Goal: Information Seeking & Learning: Learn about a topic

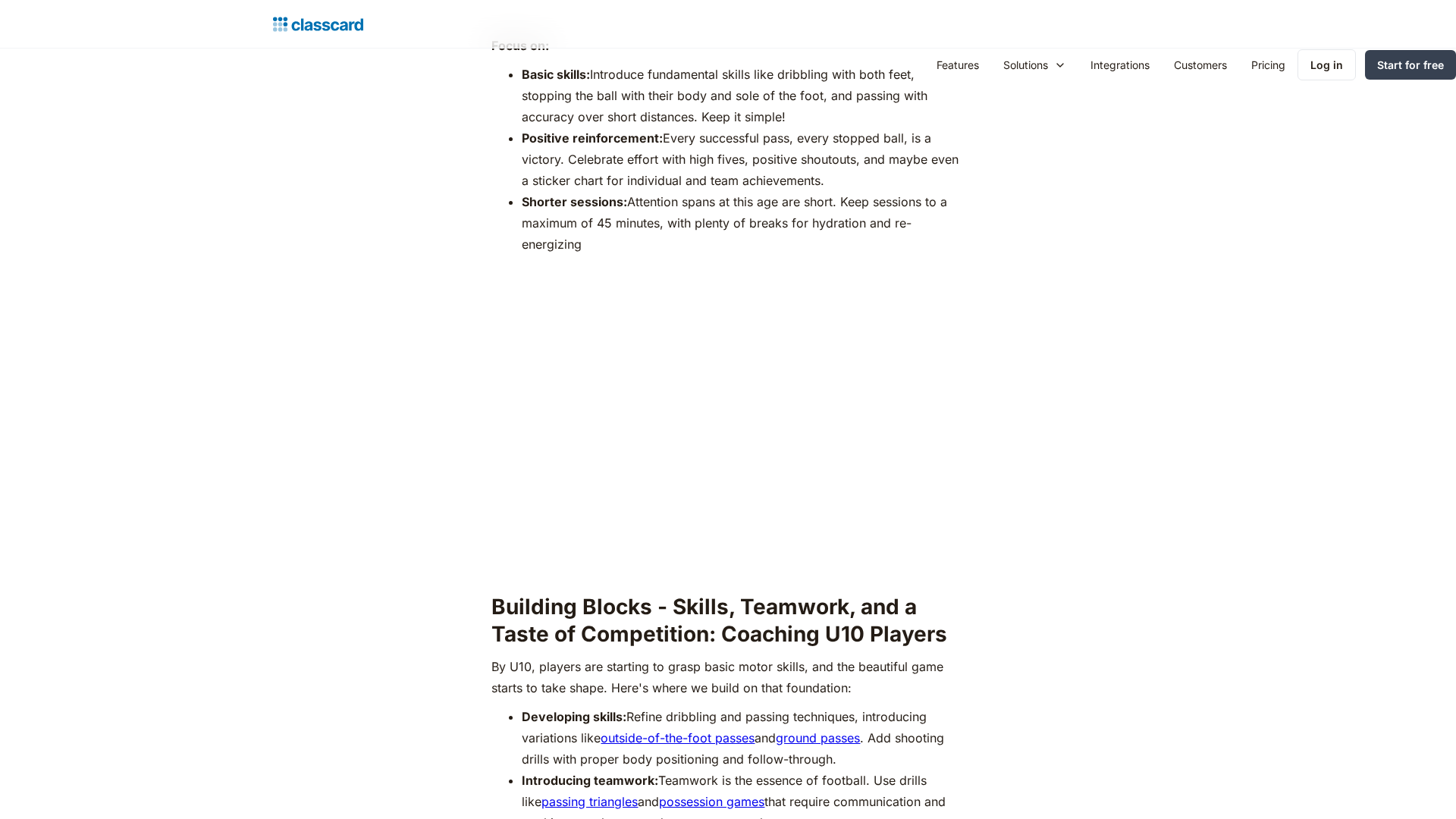
scroll to position [3003, 0]
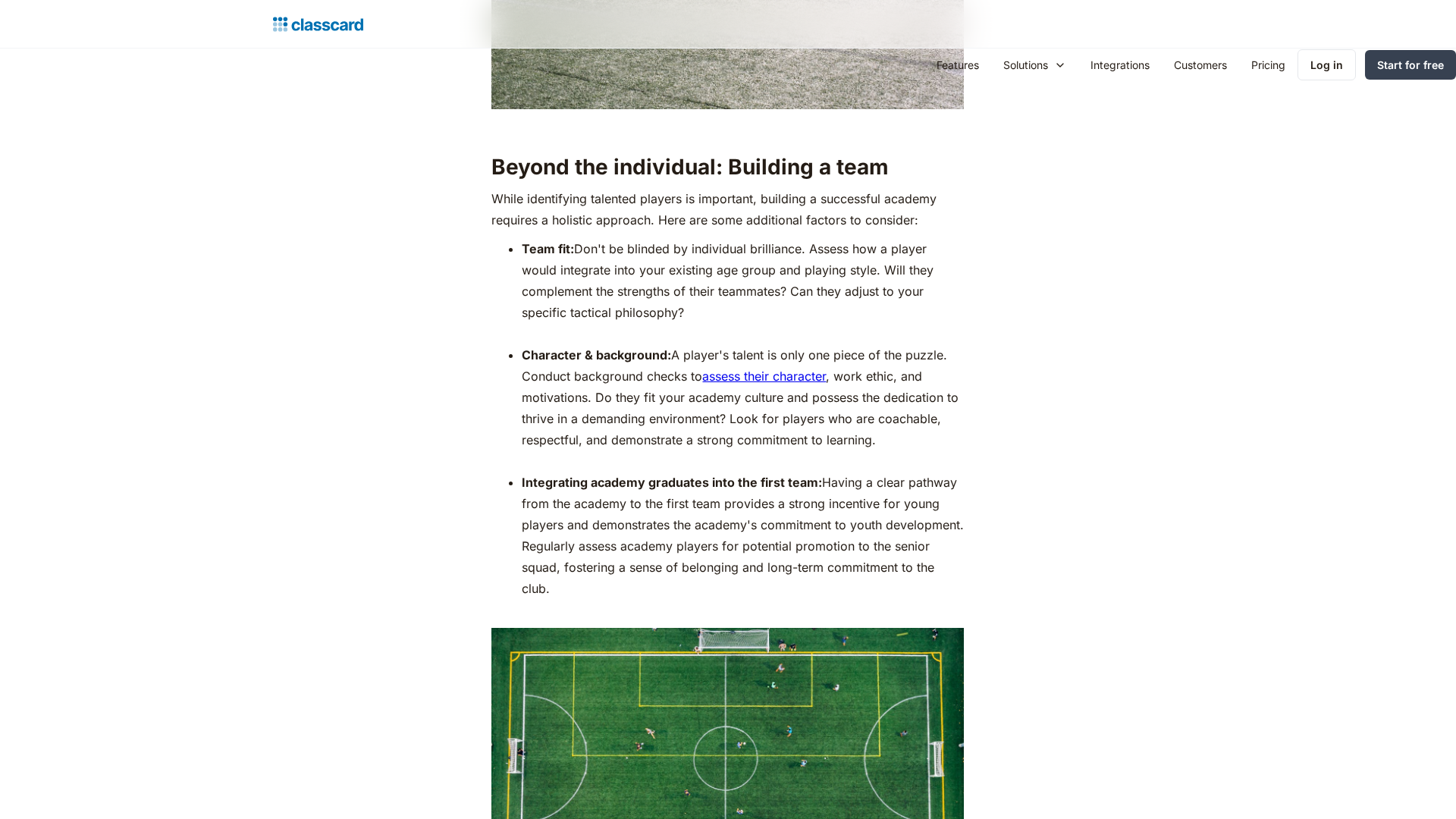
scroll to position [3581, 0]
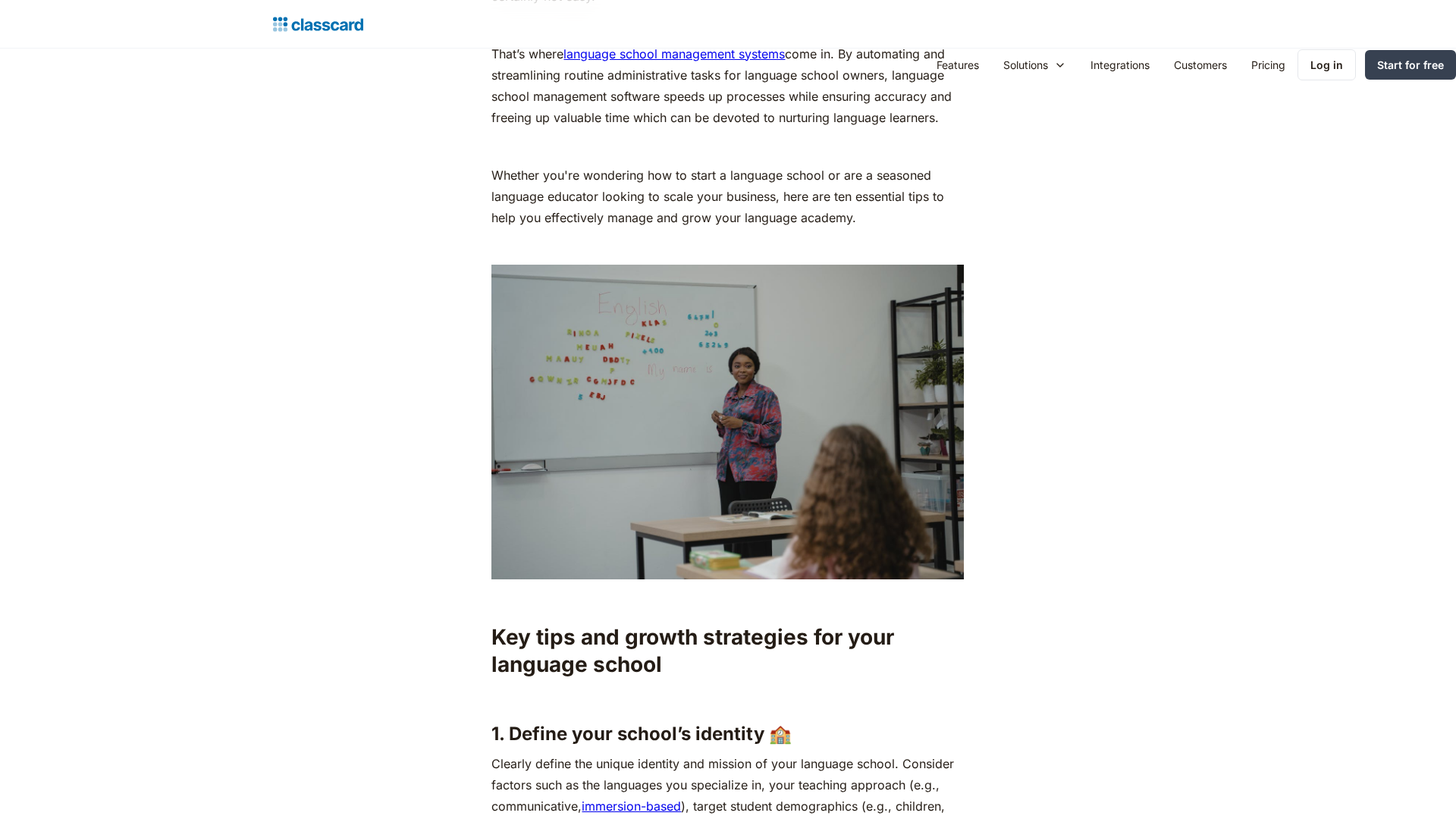
scroll to position [2264, 0]
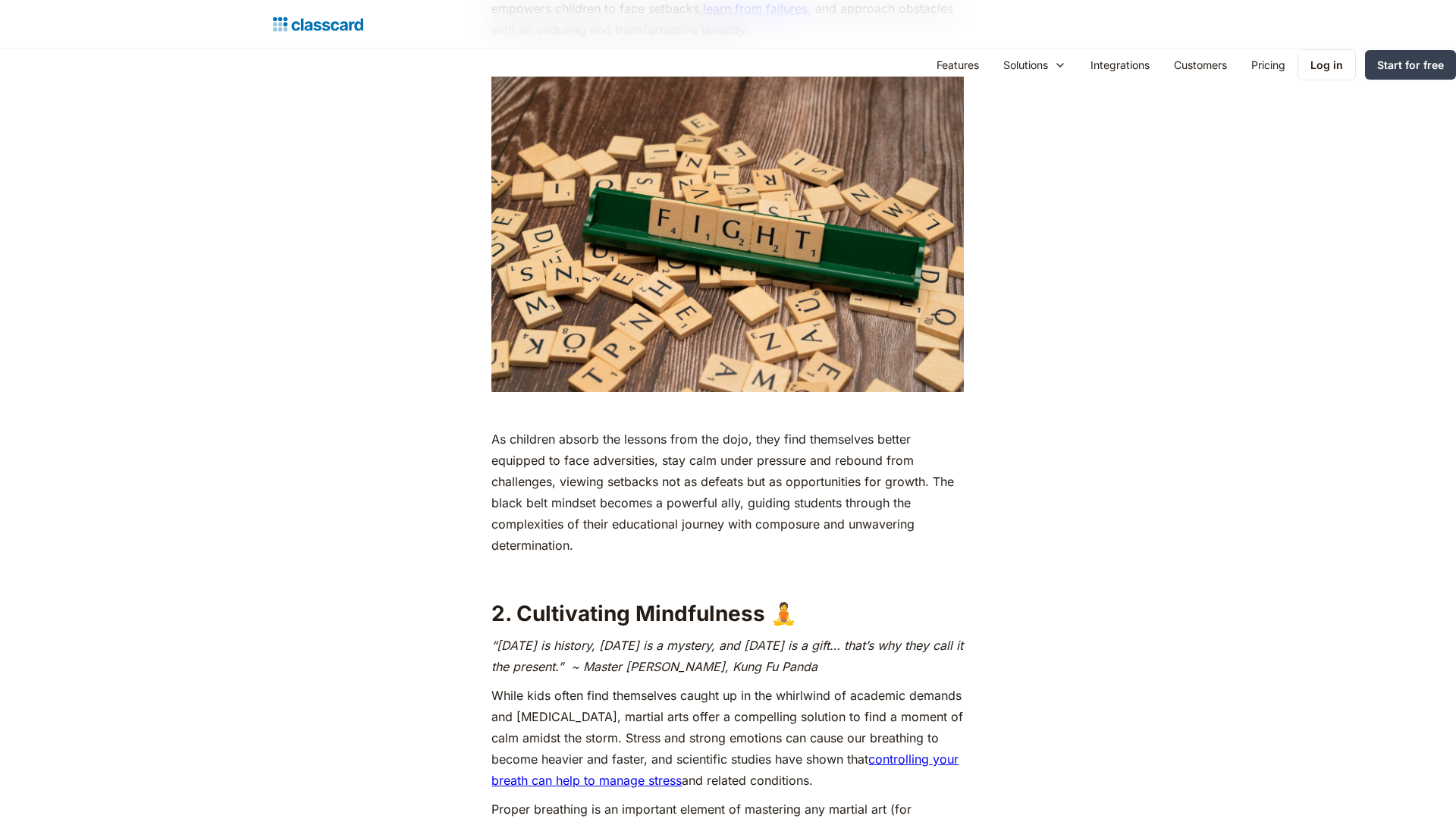
scroll to position [3003, 0]
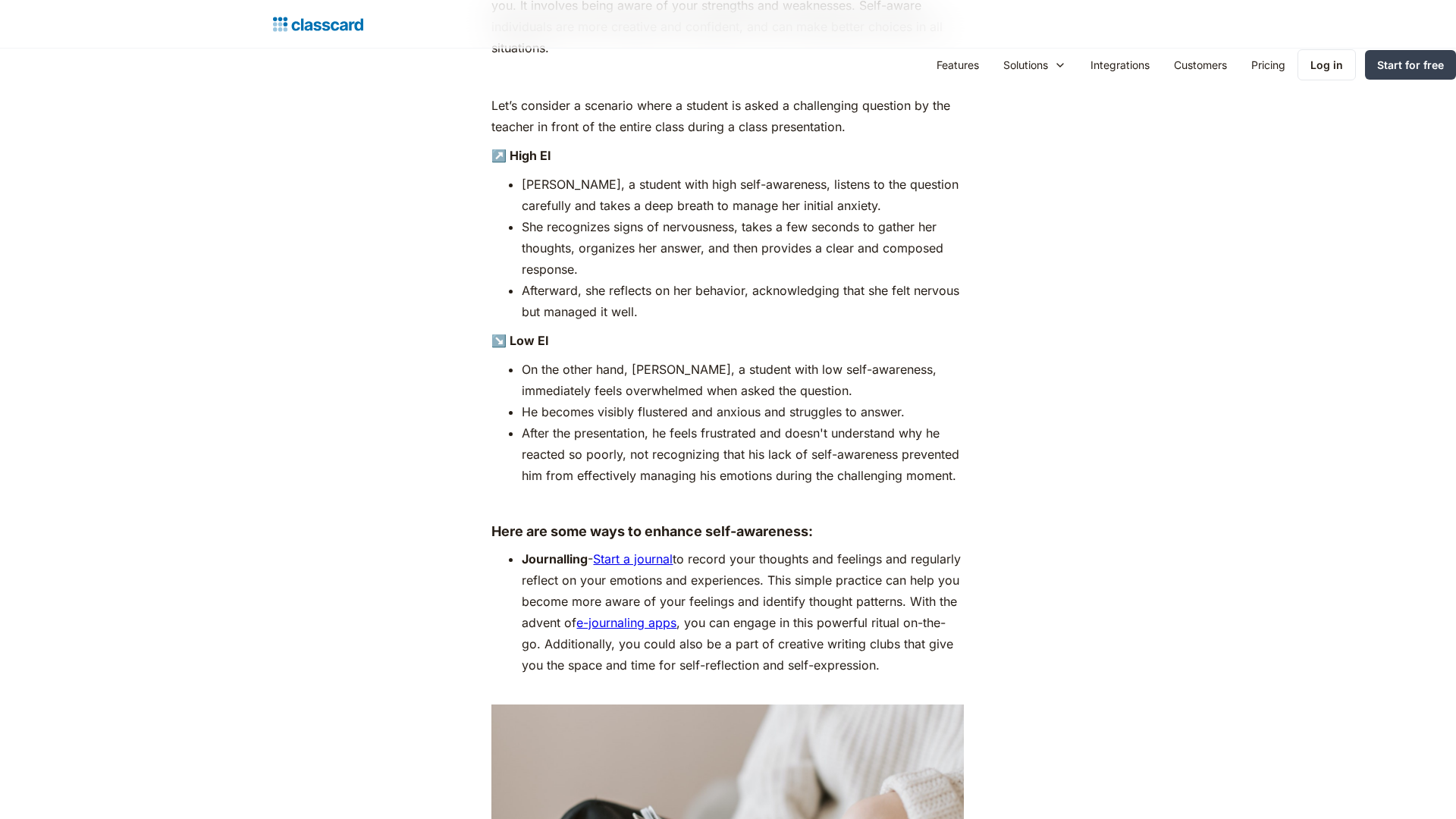
scroll to position [3350, 0]
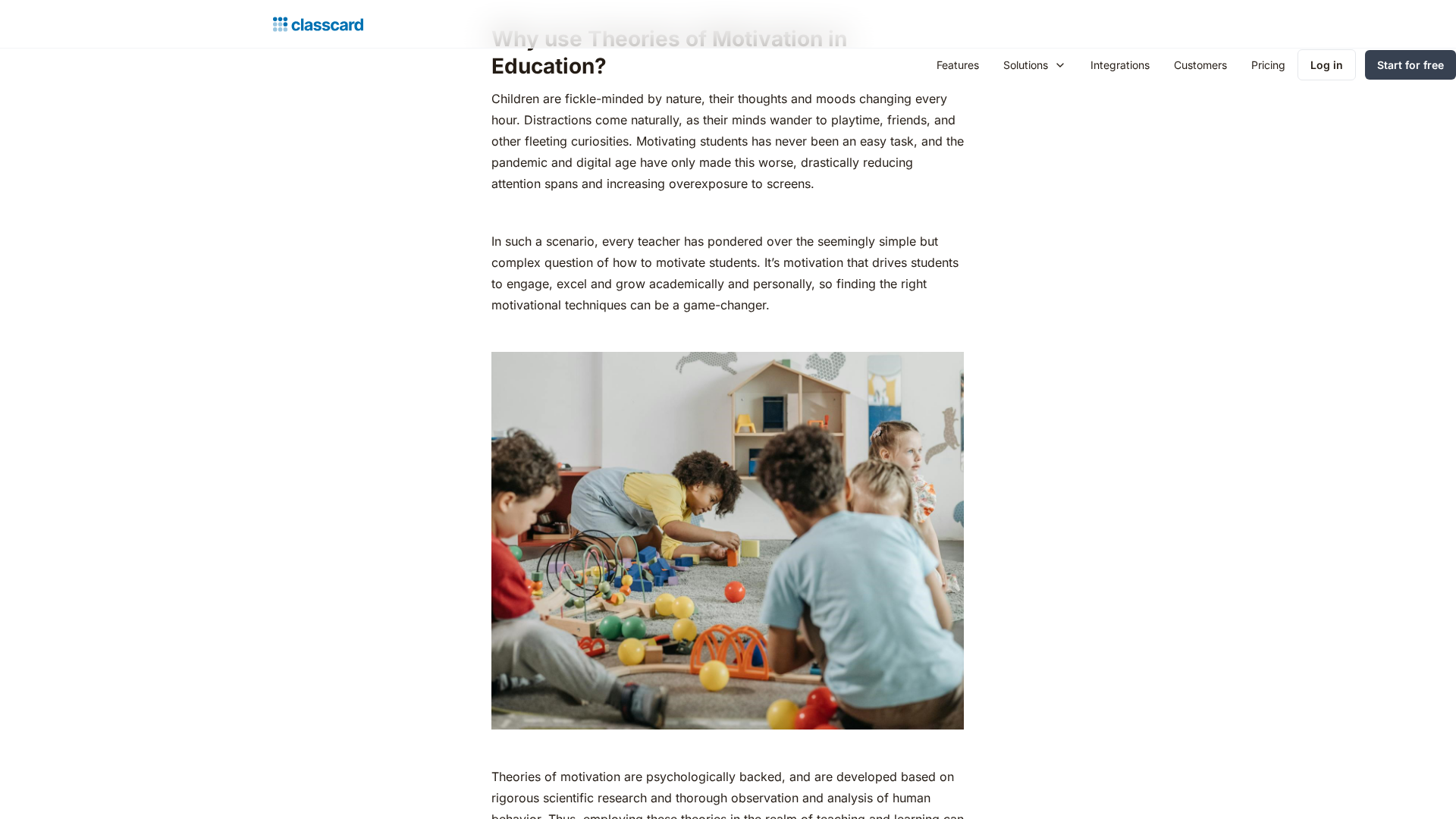
scroll to position [3003, 0]
